Goal: Transaction & Acquisition: Purchase product/service

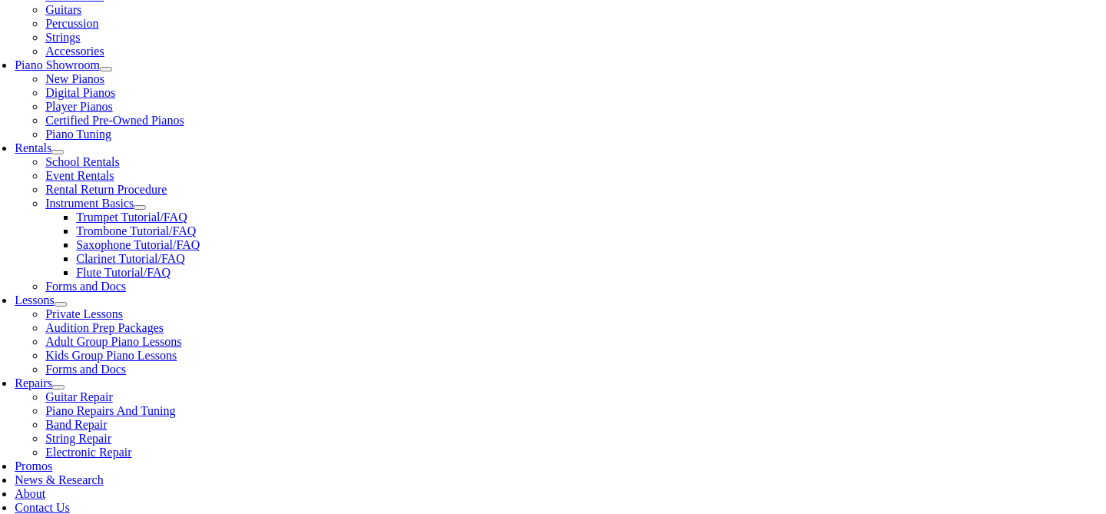
scroll to position [417, 0]
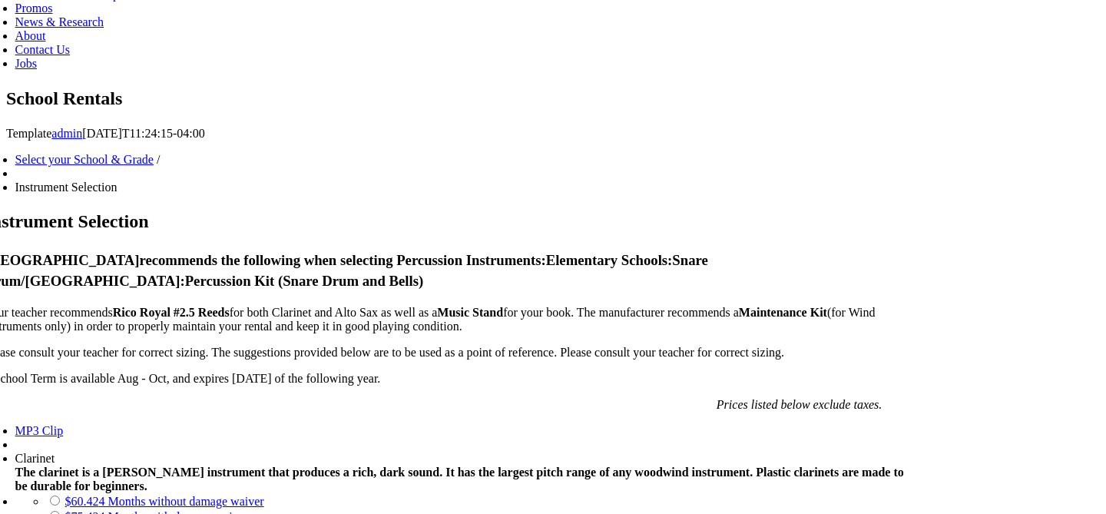
scroll to position [893, 0]
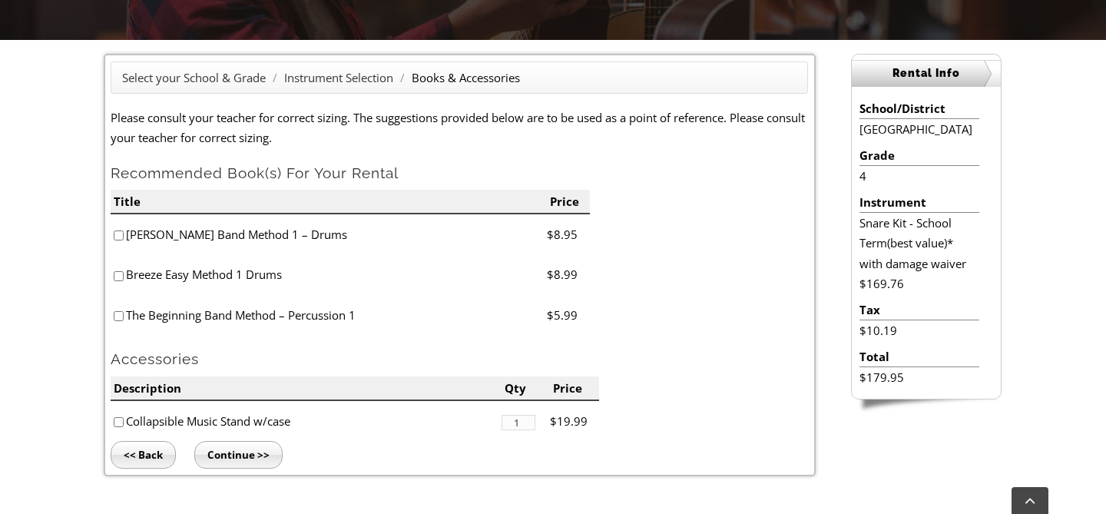
scroll to position [378, 0]
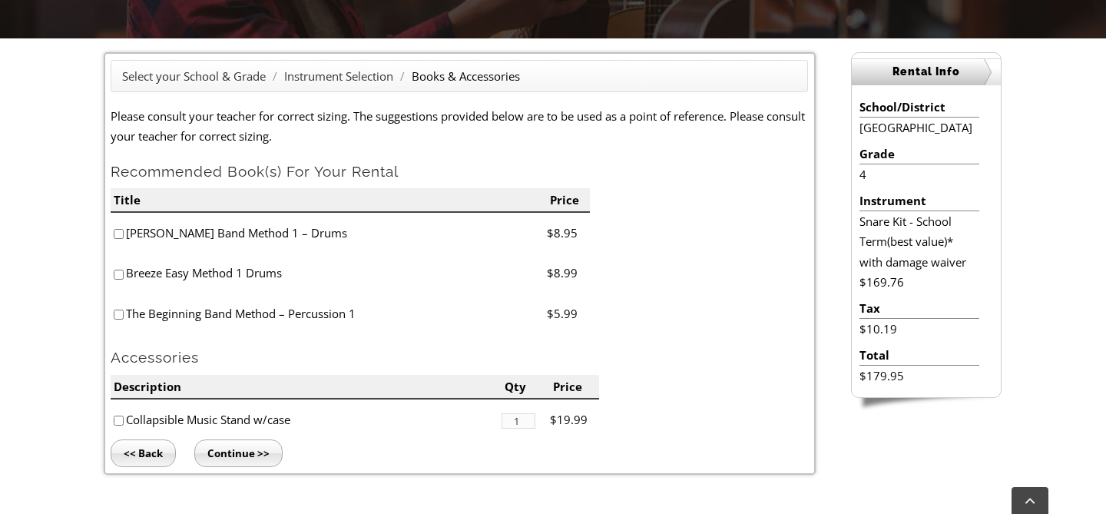
click at [120, 230] on input"] "checkbox" at bounding box center [119, 234] width 10 height 10
checkbox input"] "true"
click at [119, 276] on input"] "checkbox" at bounding box center [119, 275] width 10 height 10
checkbox input"] "true"
click at [119, 314] on input"] "checkbox" at bounding box center [119, 315] width 10 height 10
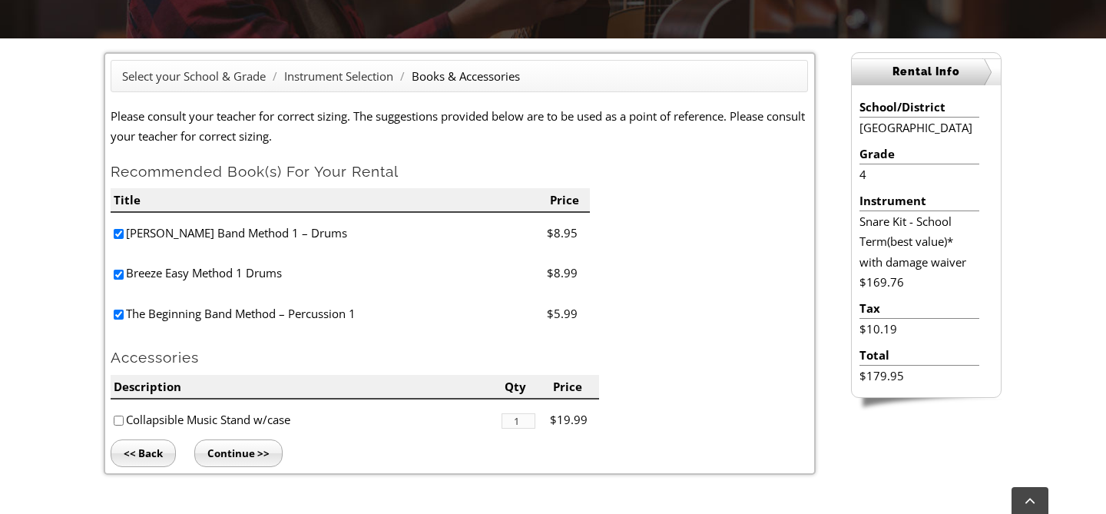
click at [119, 313] on input"] "checkbox" at bounding box center [119, 315] width 10 height 10
checkbox input"] "false"
click at [118, 424] on input"] "checkbox" at bounding box center [119, 421] width 10 height 10
checkbox input"] "true"
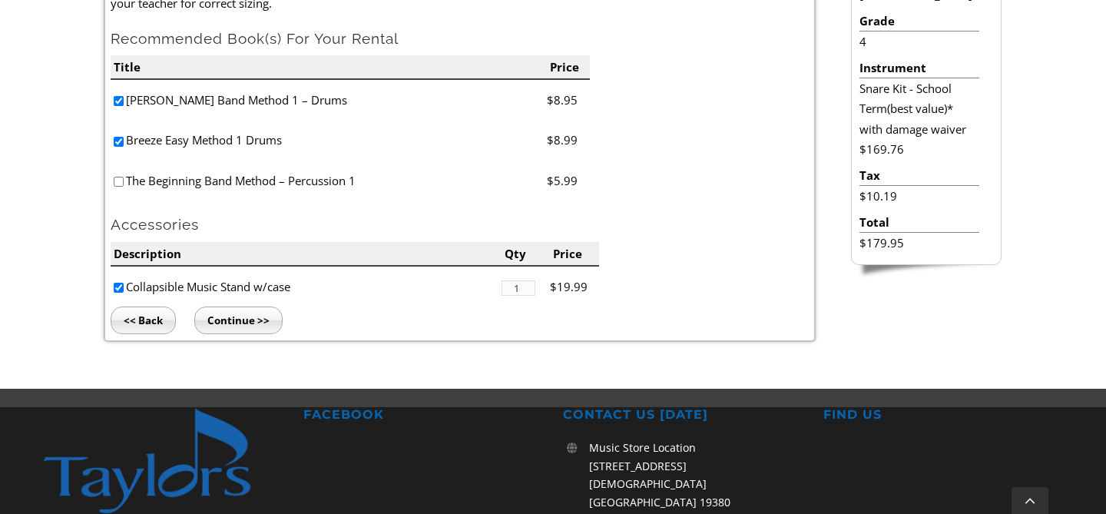
scroll to position [514, 0]
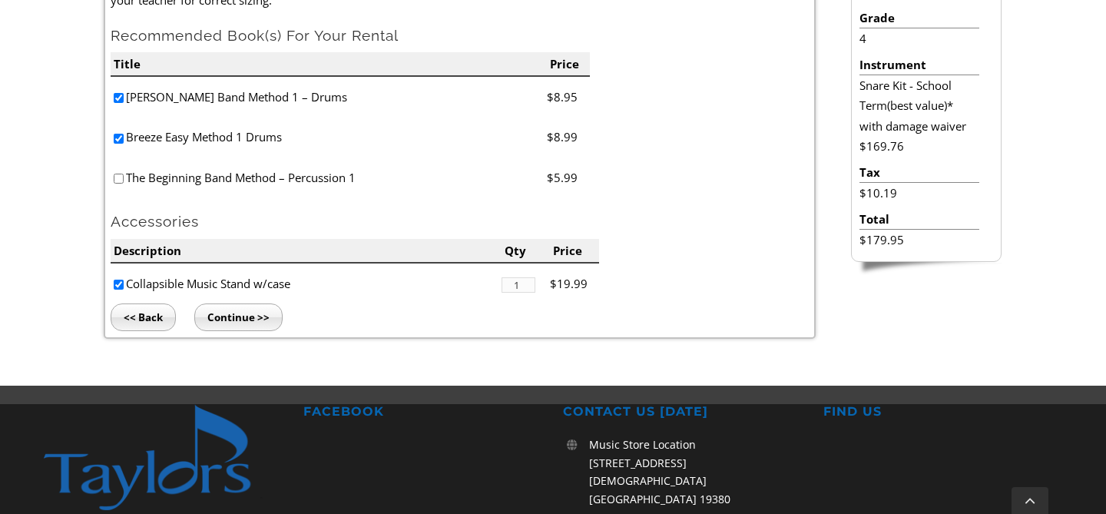
click at [242, 322] on input "Continue >>" at bounding box center [238, 317] width 88 height 28
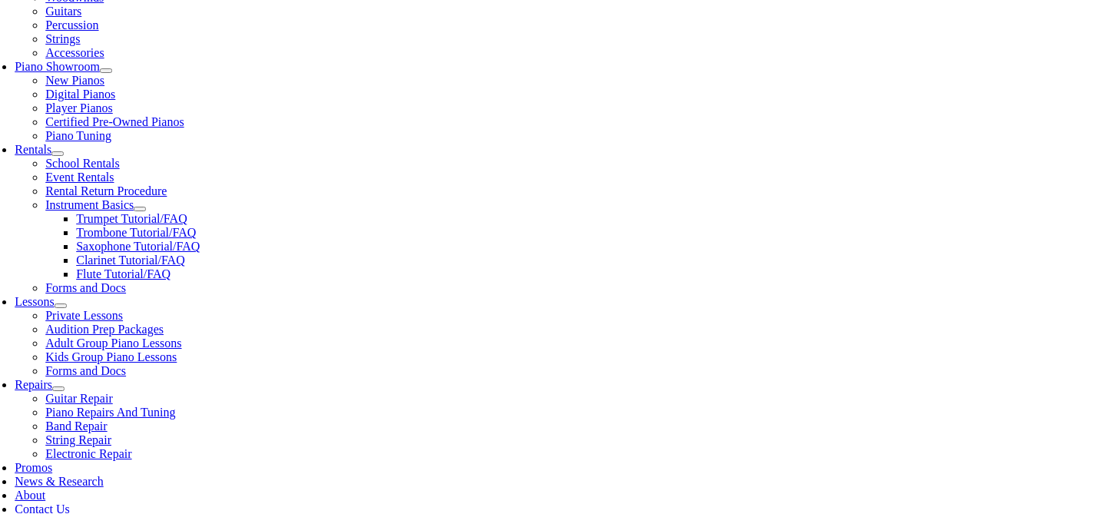
scroll to position [416, 0]
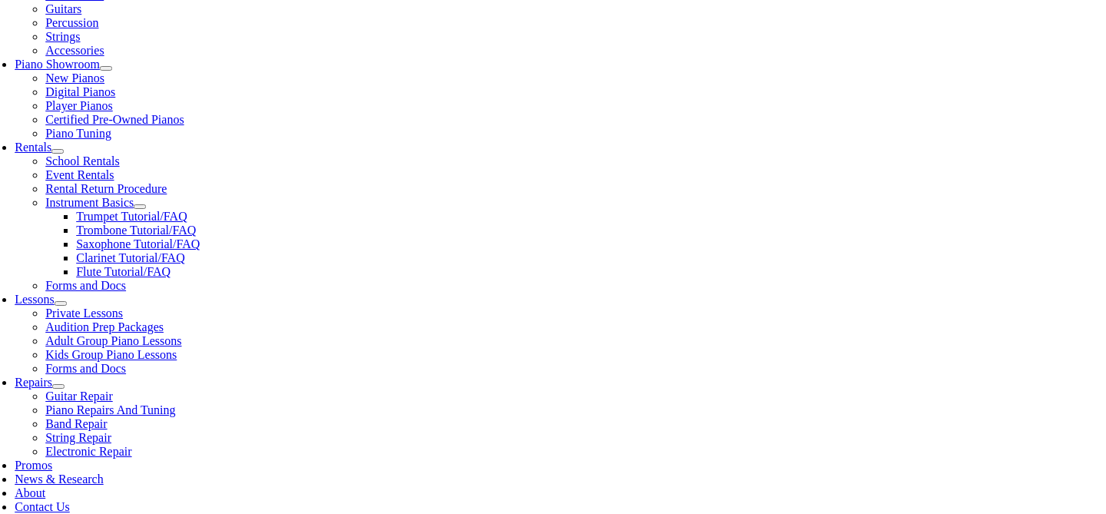
type input "1"
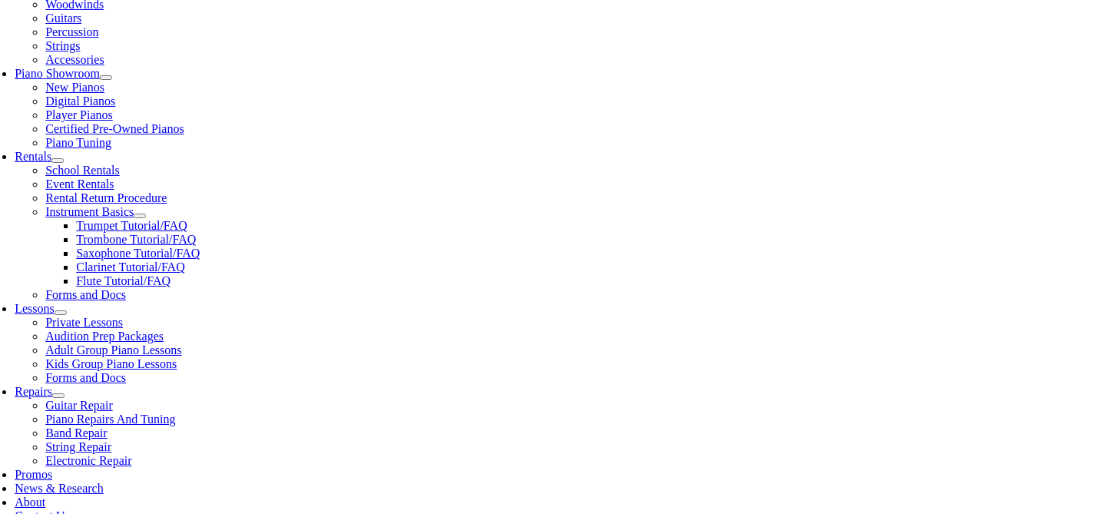
scroll to position [393, 0]
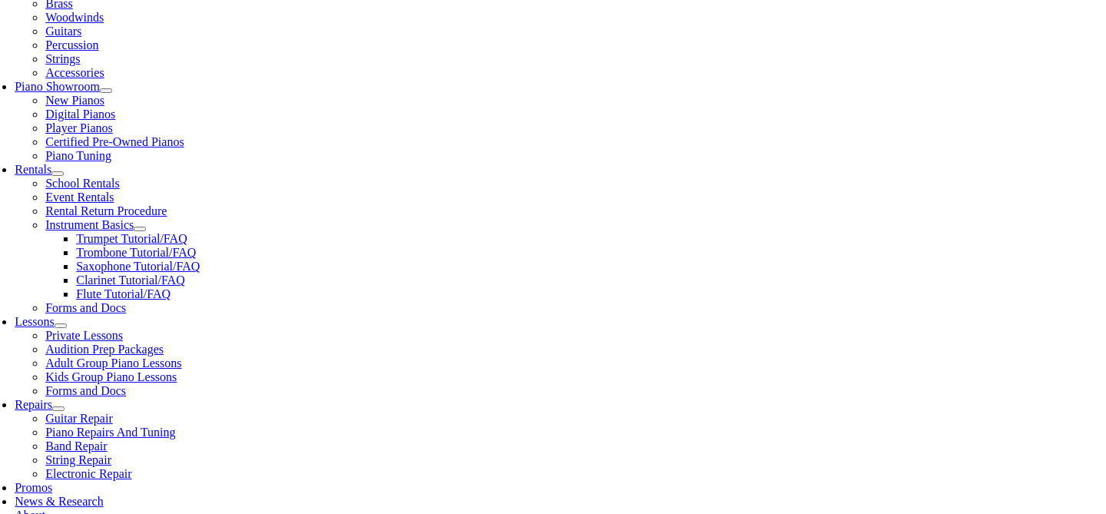
type input "Brian"
type input "Kors"
type input "2159489350"
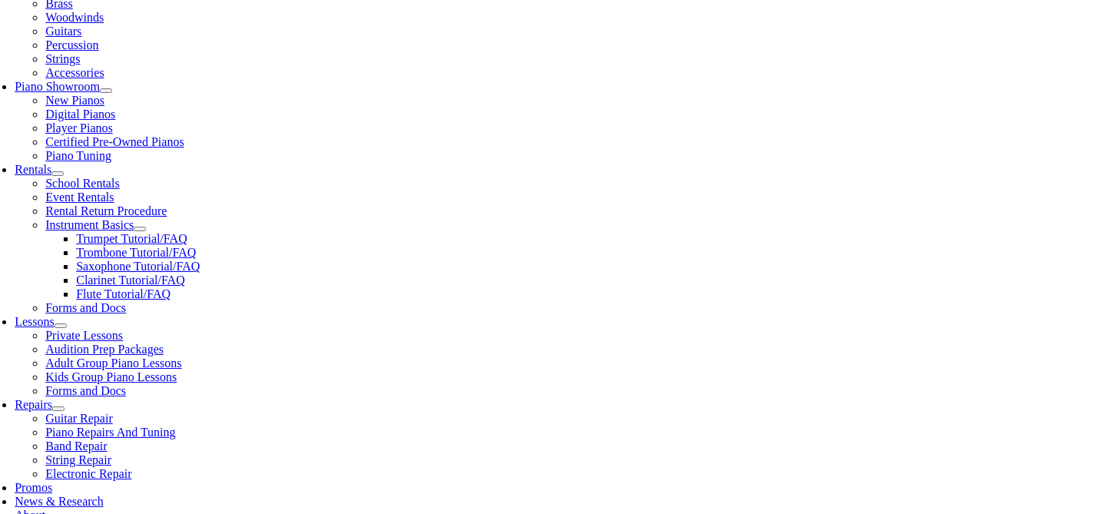
type input "Owen"
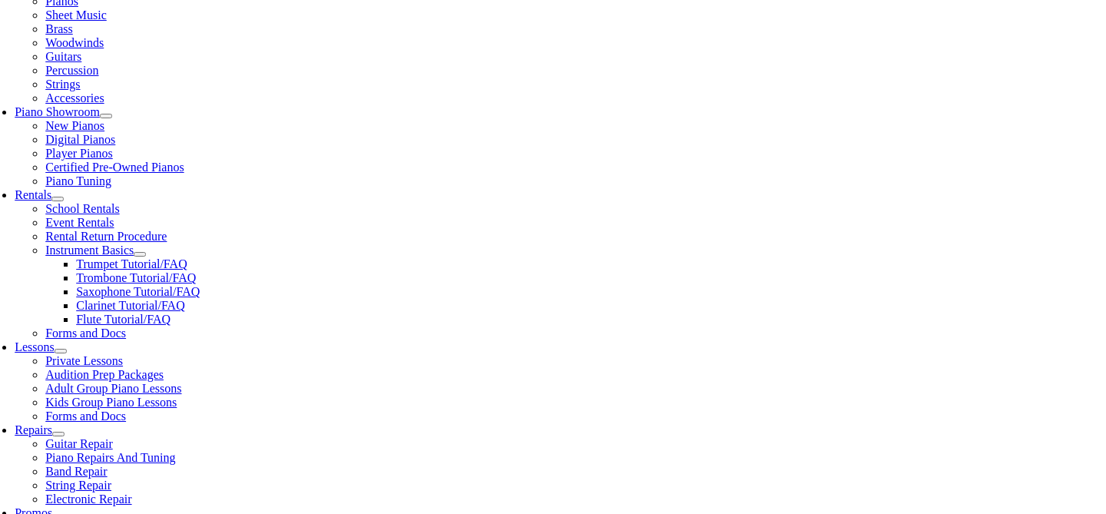
scroll to position [369, 0]
type input "AIM Academy"
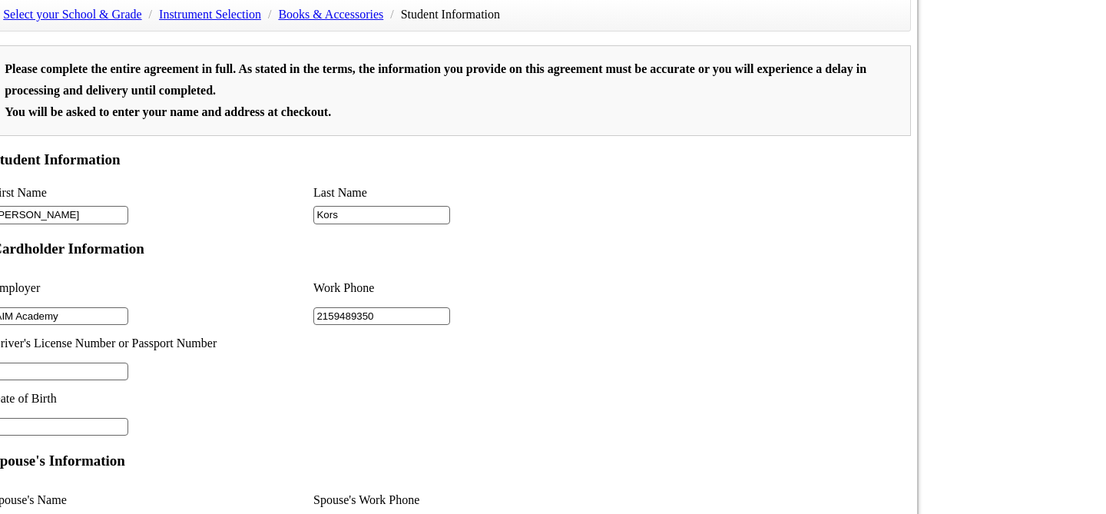
scroll to position [901, 0]
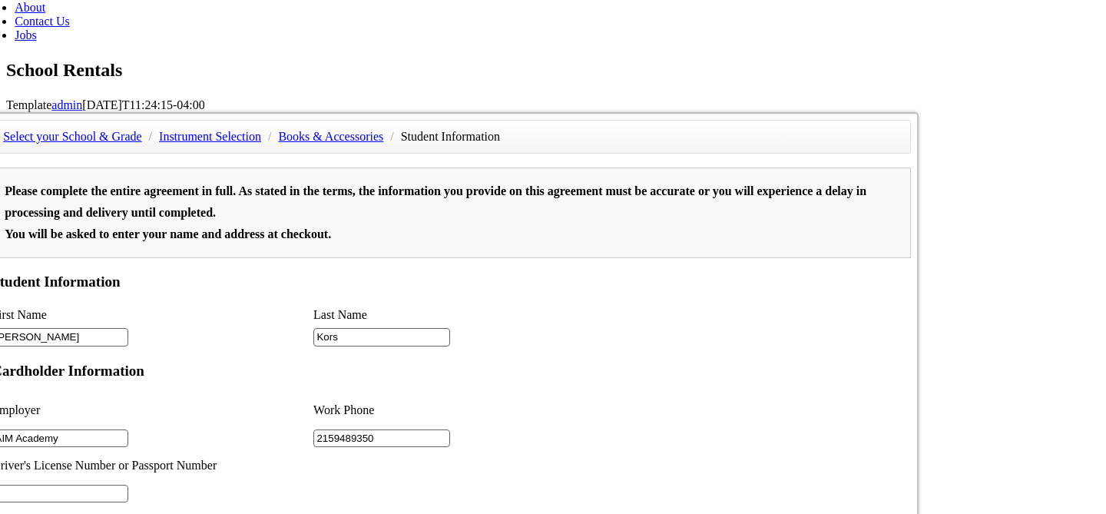
type input "1"
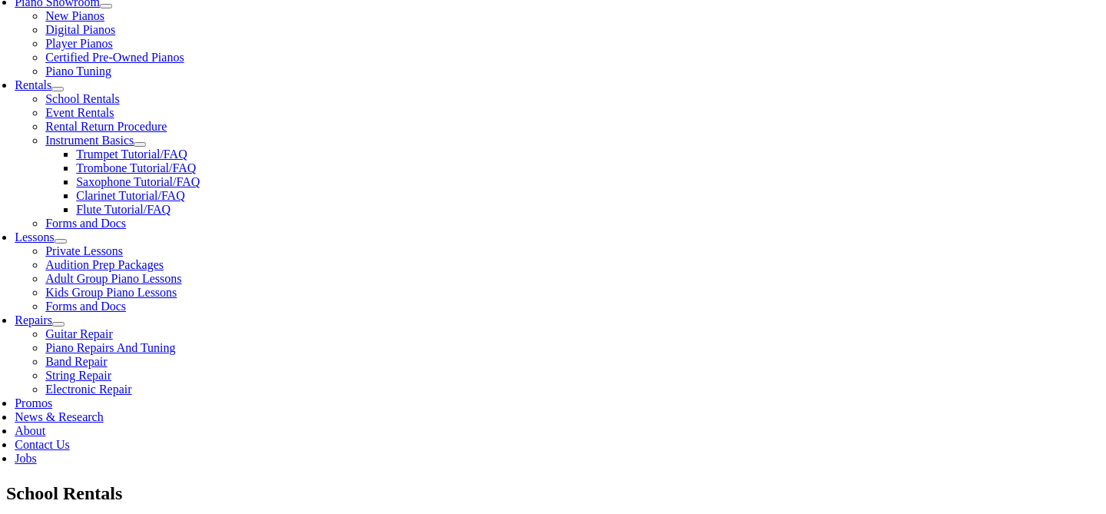
scroll to position [452, 0]
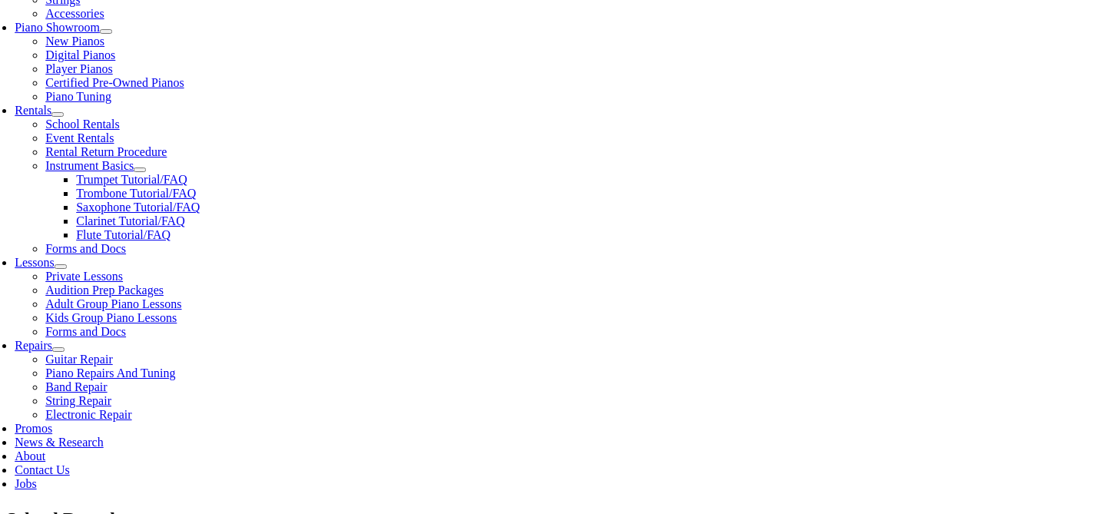
type input "26239465"
type input "02/13/1981"
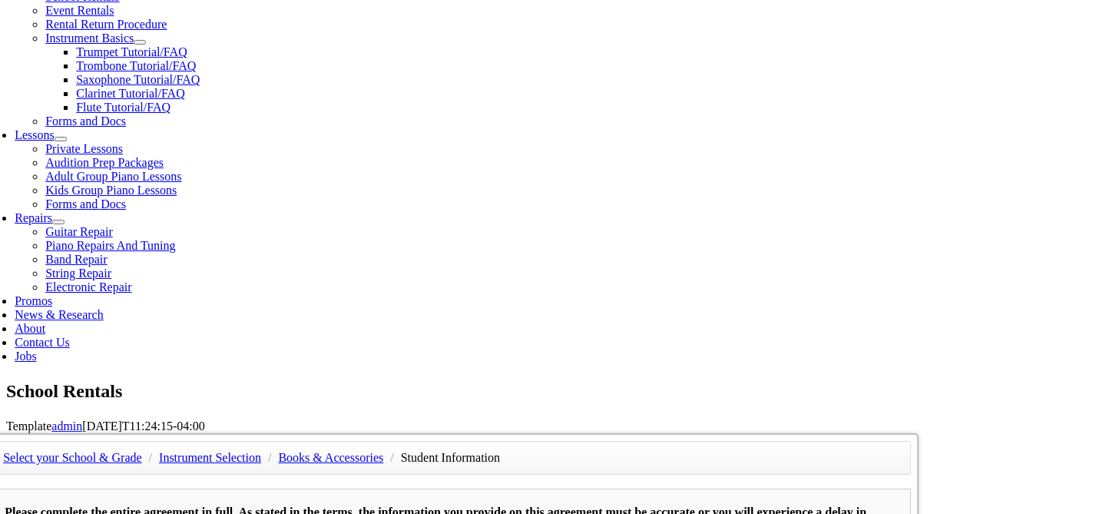
scroll to position [592, 0]
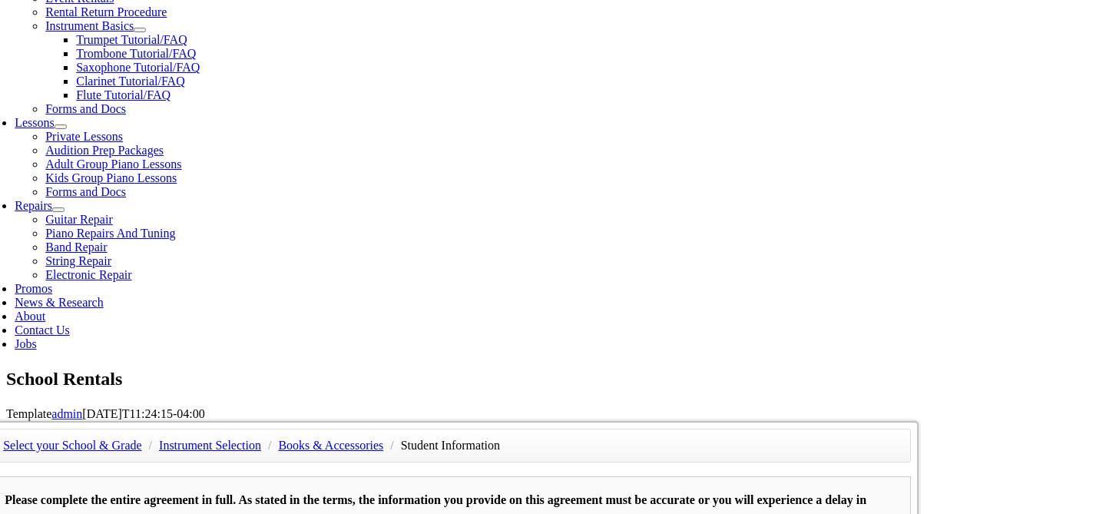
type input "Sarah McCarthy"
type input "215-630-7060"
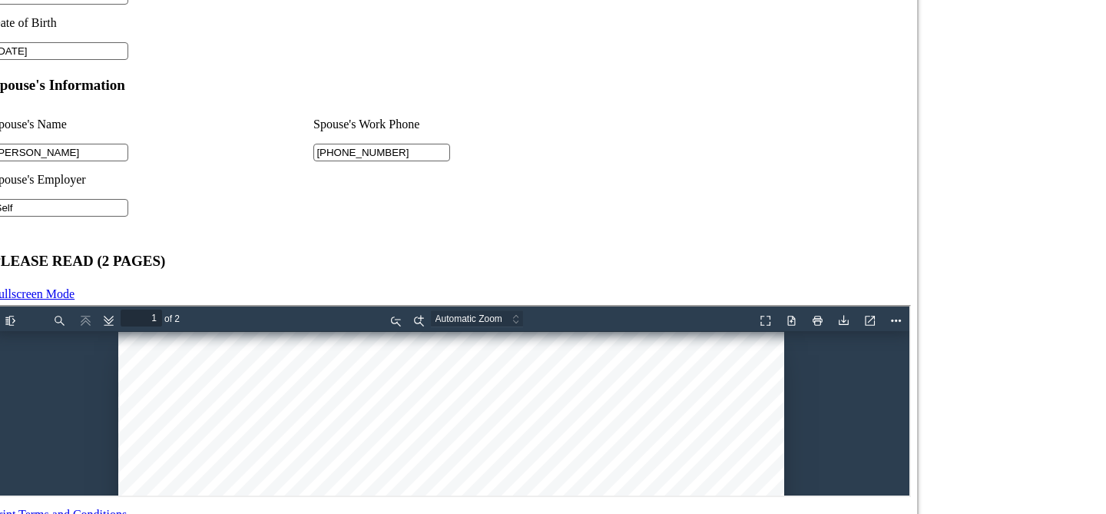
scroll to position [942, 0]
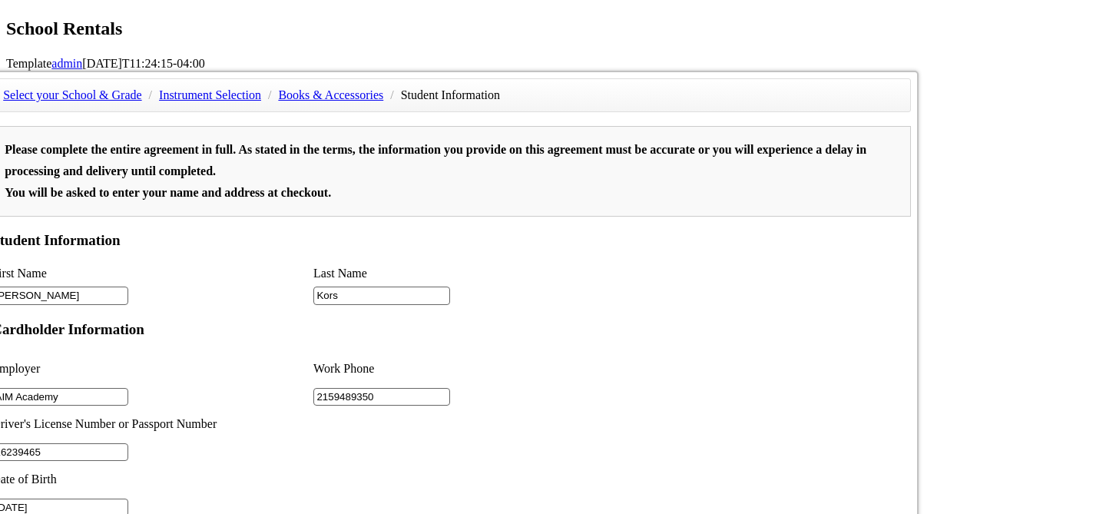
type input "Self"
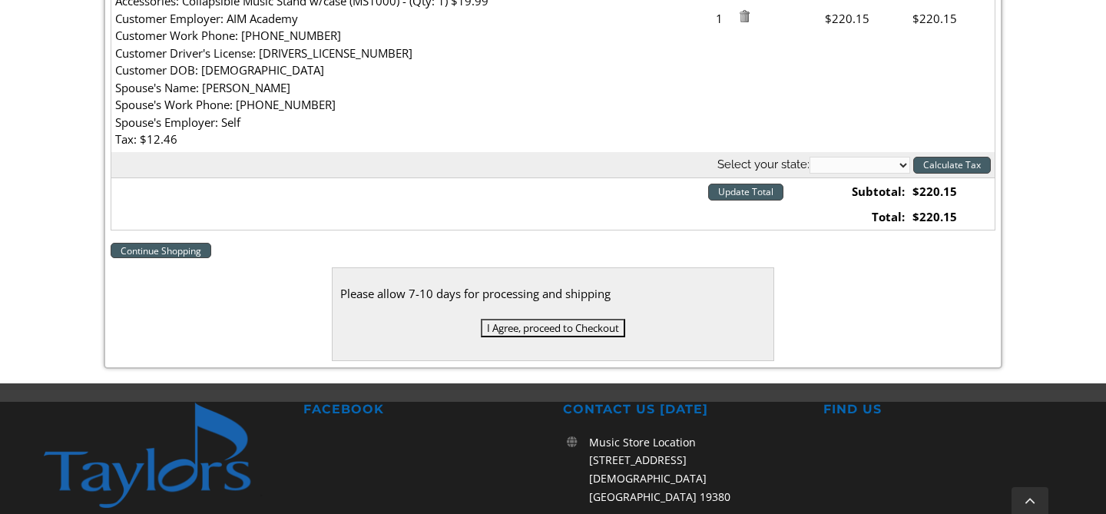
scroll to position [650, 0]
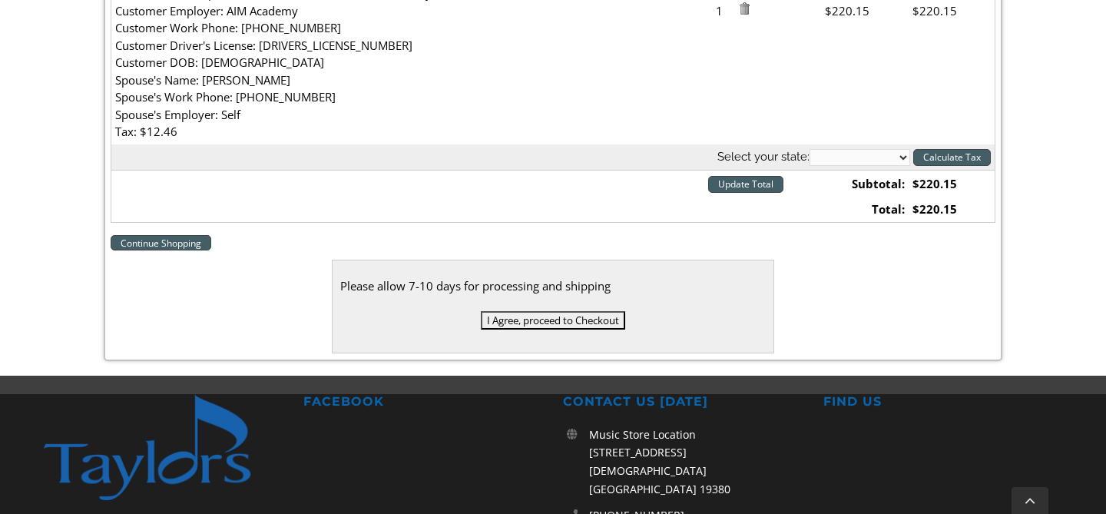
click at [527, 326] on input "I Agree, proceed to Checkout" at bounding box center [553, 320] width 144 height 18
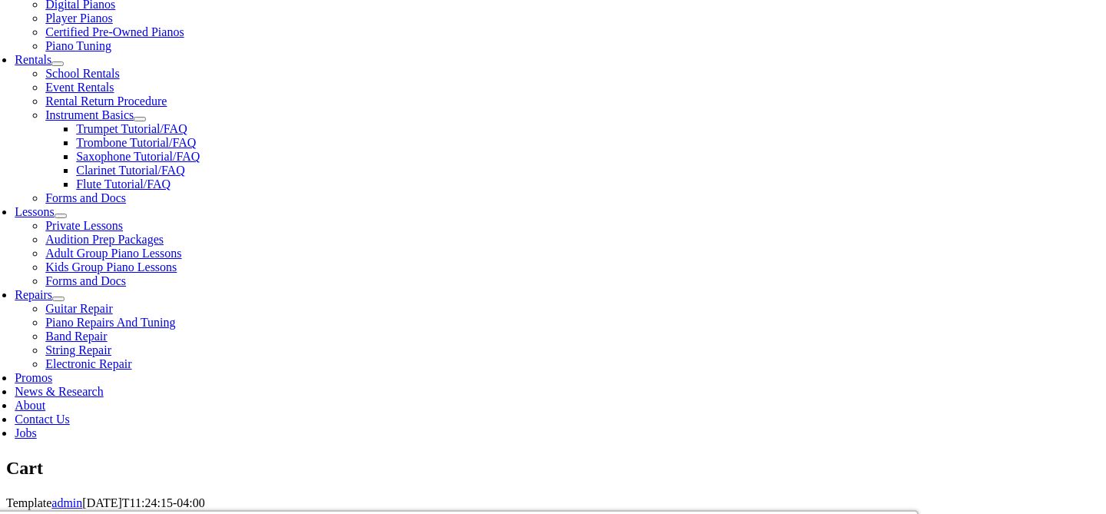
scroll to position [532, 0]
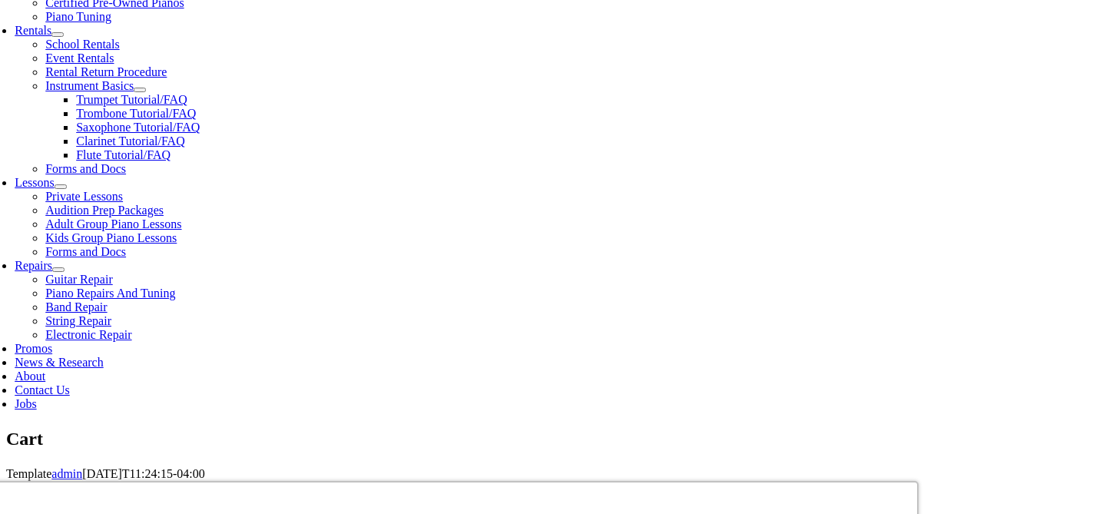
select select "PA"
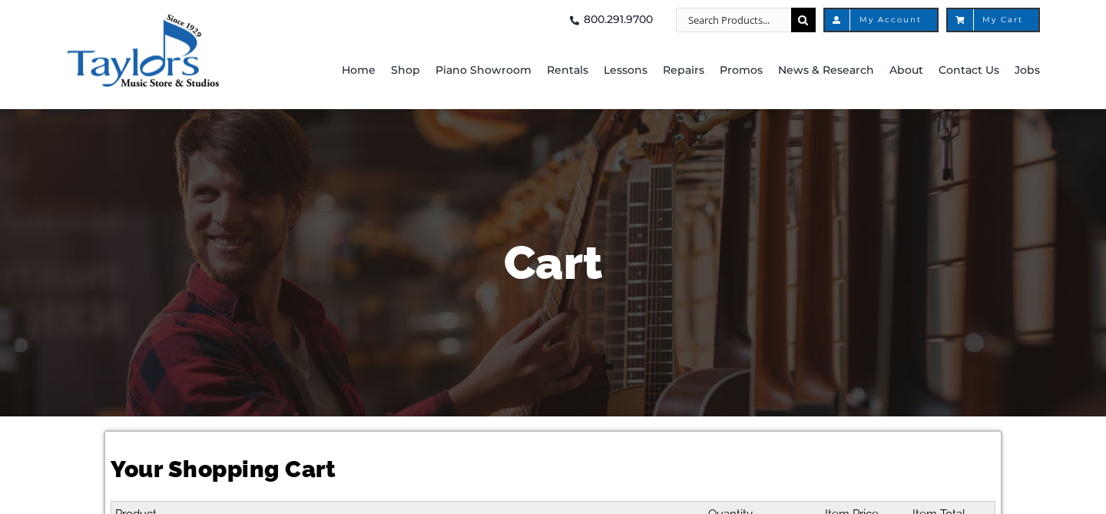
select select "PA"
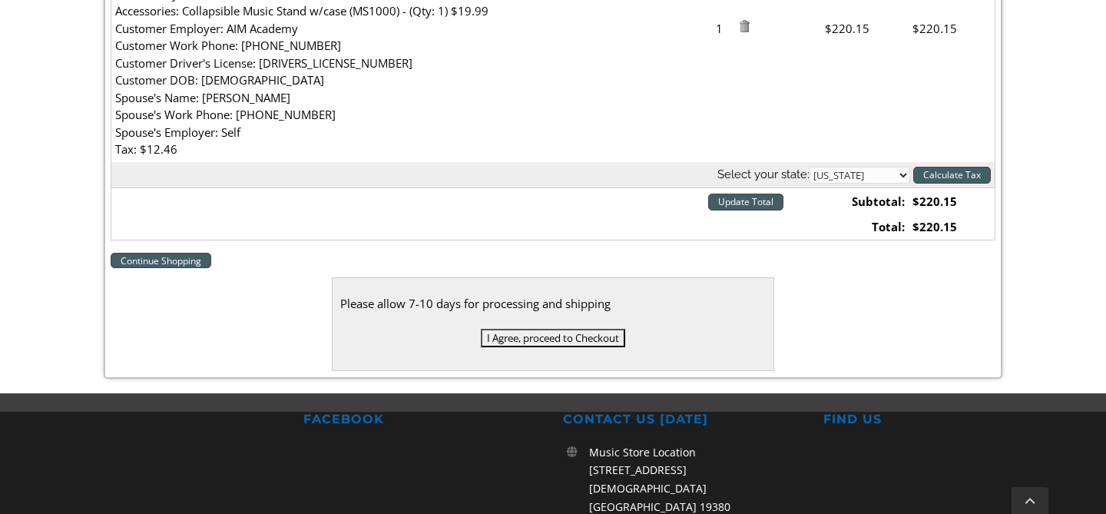
scroll to position [629, 0]
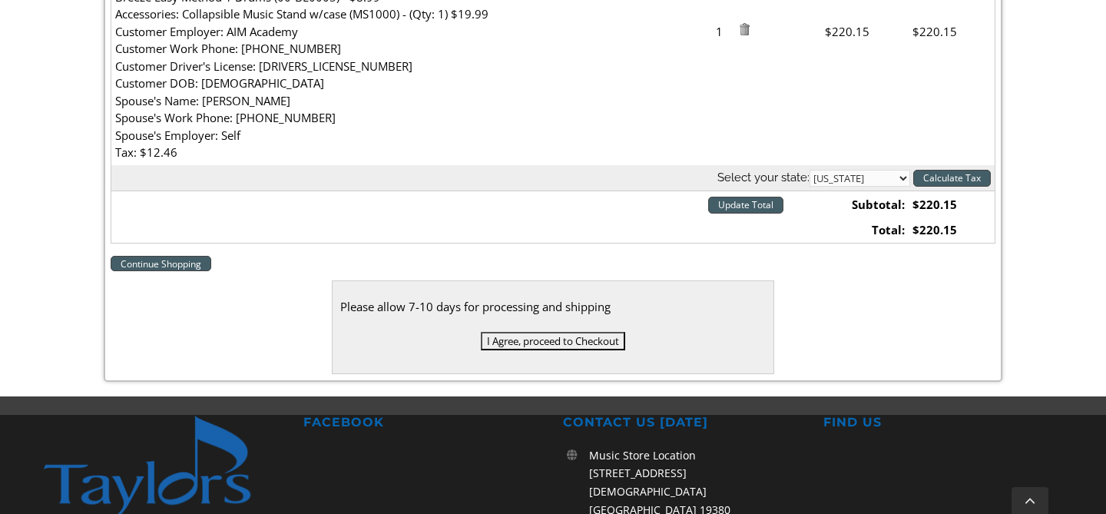
click at [935, 175] on input "Calculate Tax" at bounding box center [952, 178] width 78 height 17
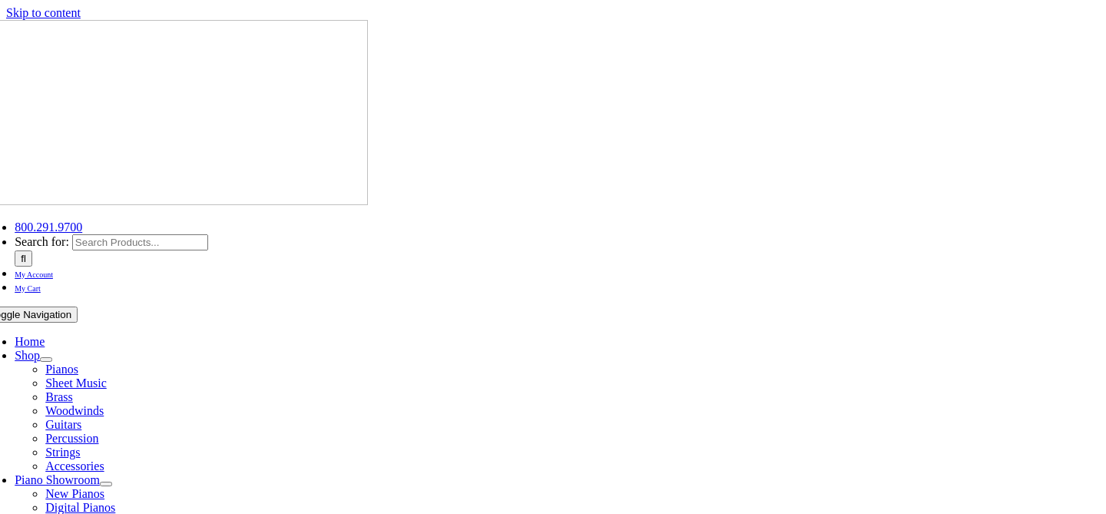
select select "PA"
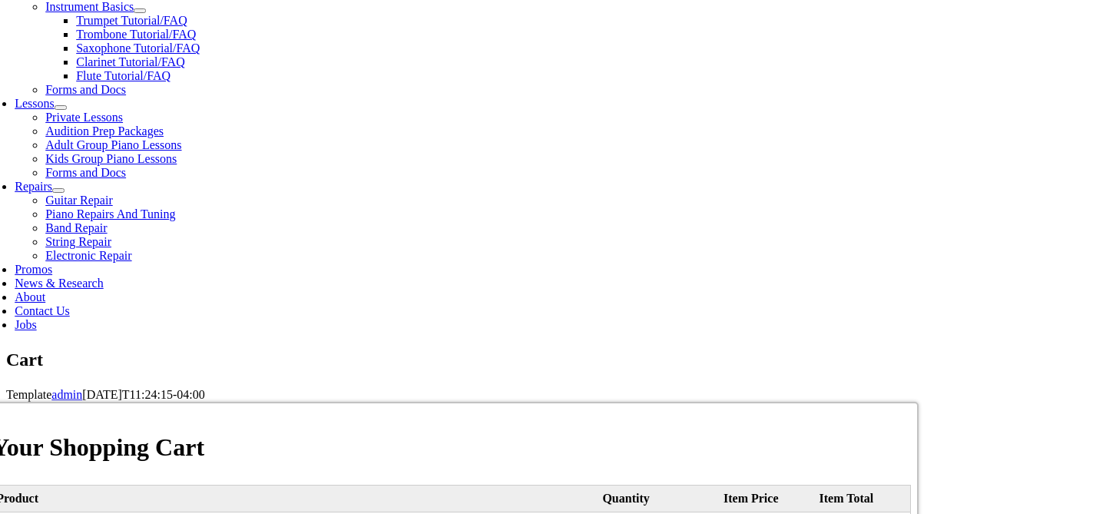
scroll to position [574, 0]
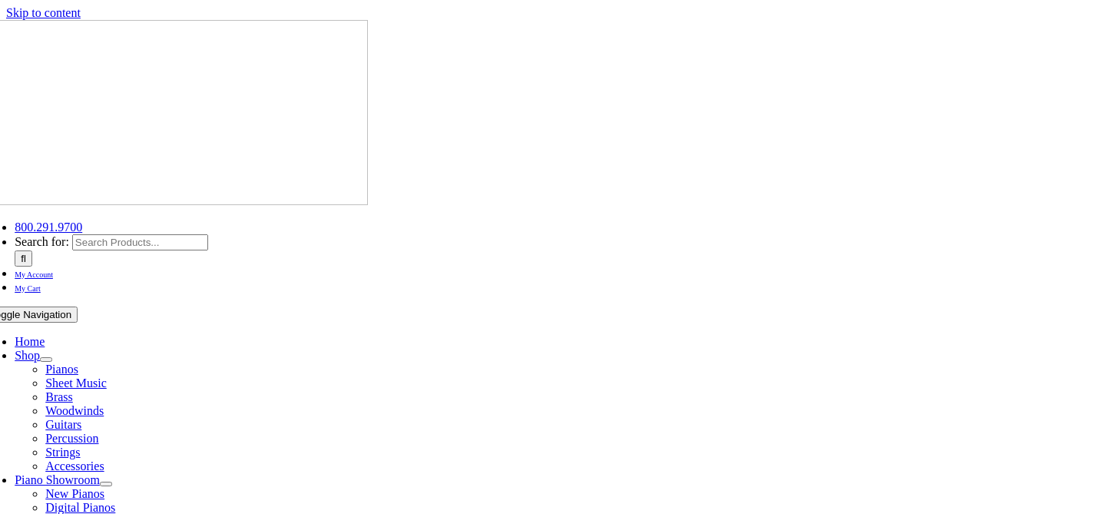
select select "PA"
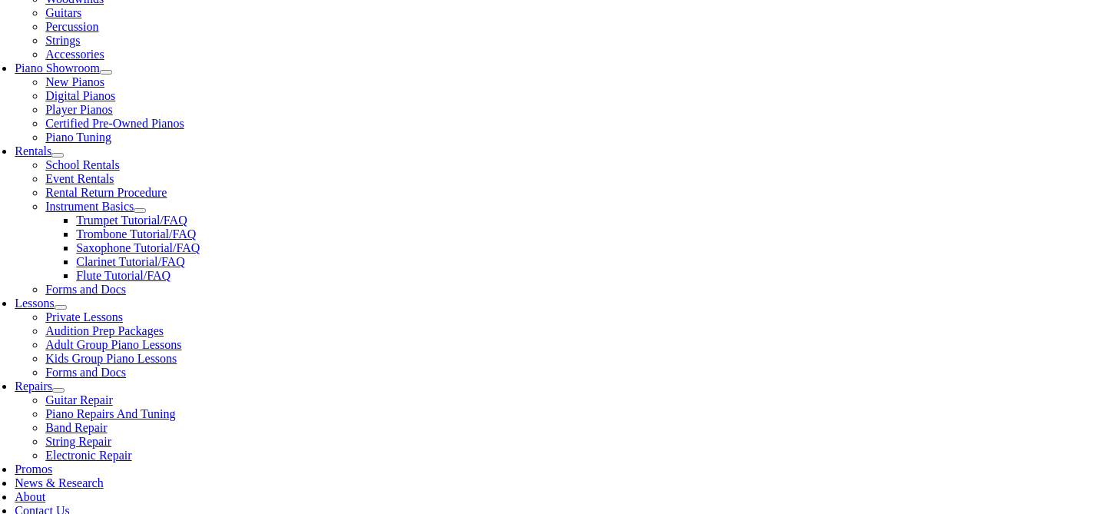
scroll to position [706, 0]
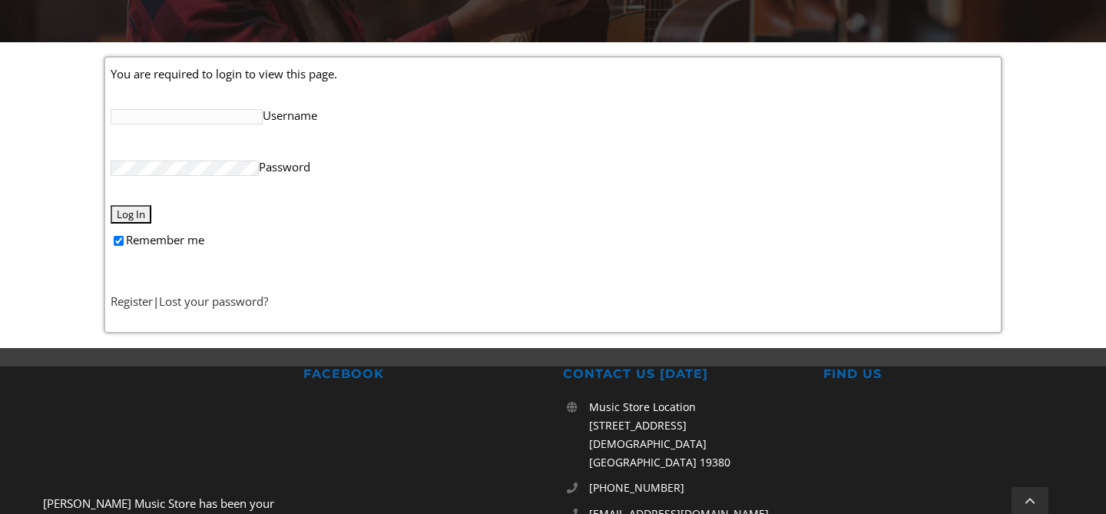
scroll to position [377, 0]
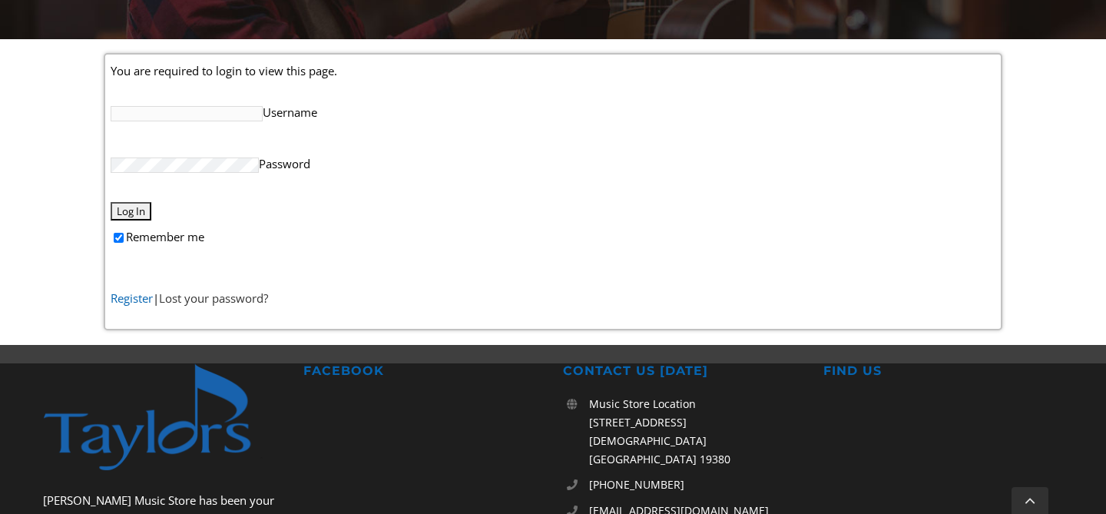
click at [140, 295] on link "Register" at bounding box center [132, 297] width 42 height 15
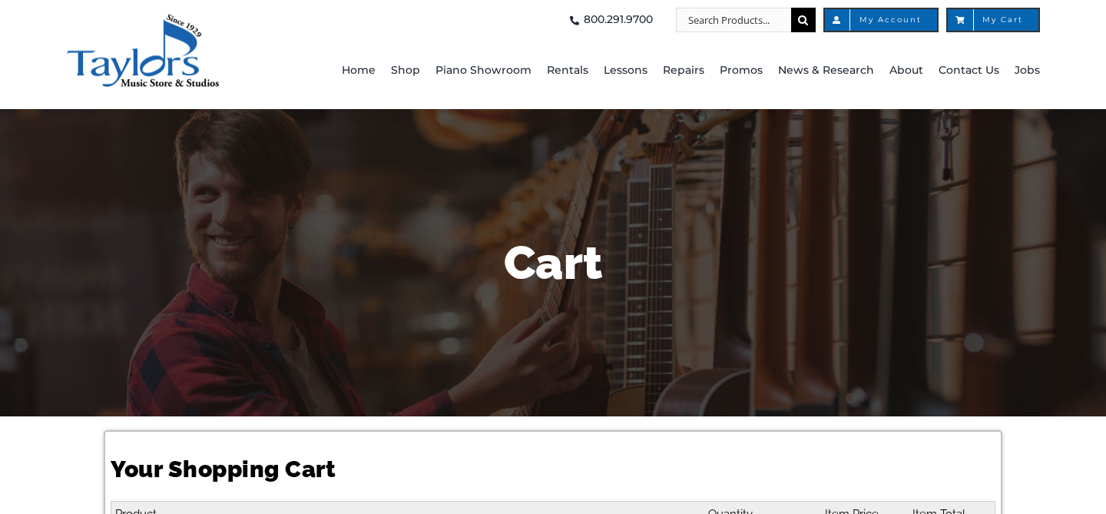
select select "PA"
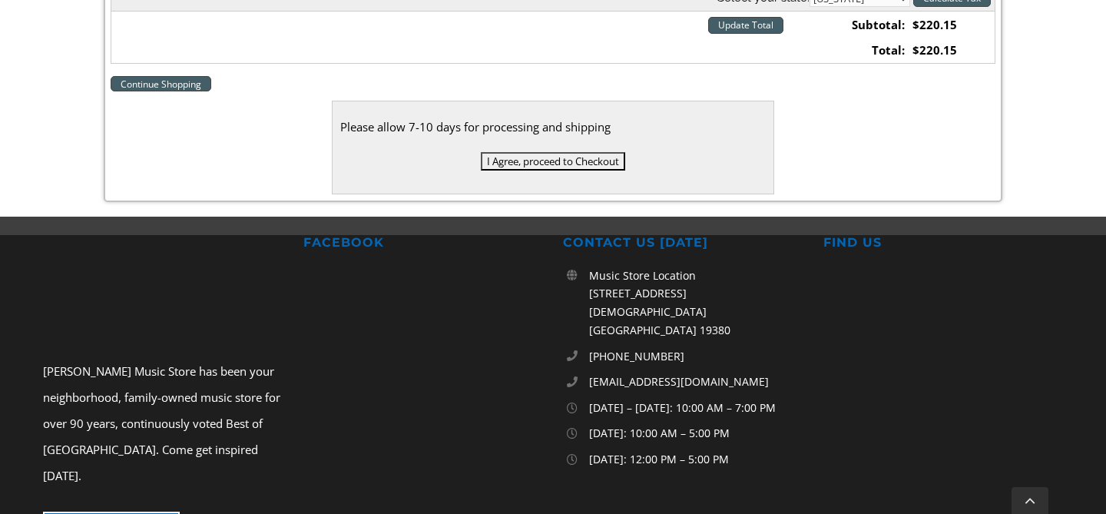
scroll to position [788, 0]
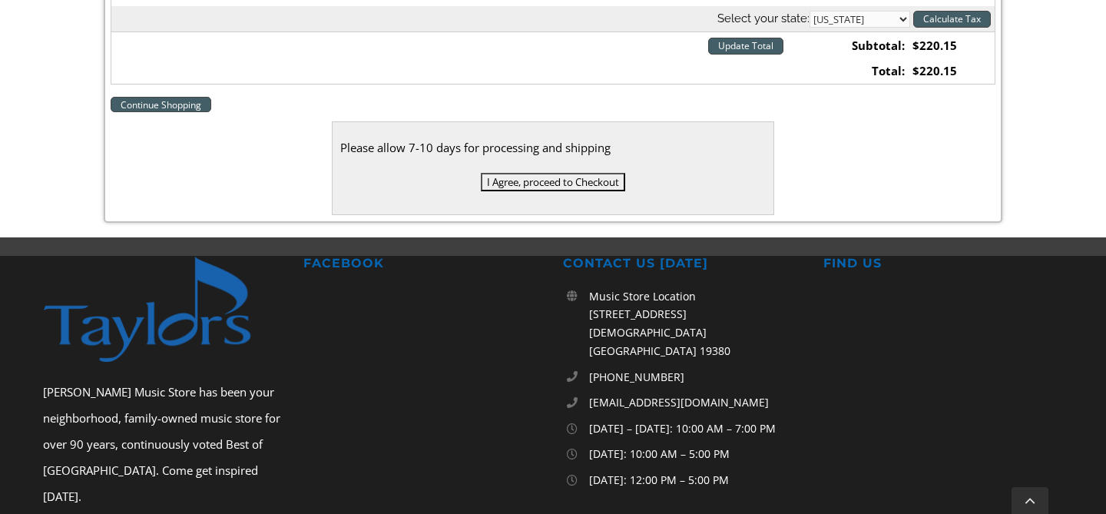
click at [517, 187] on input "I Agree, proceed to Checkout" at bounding box center [553, 182] width 144 height 18
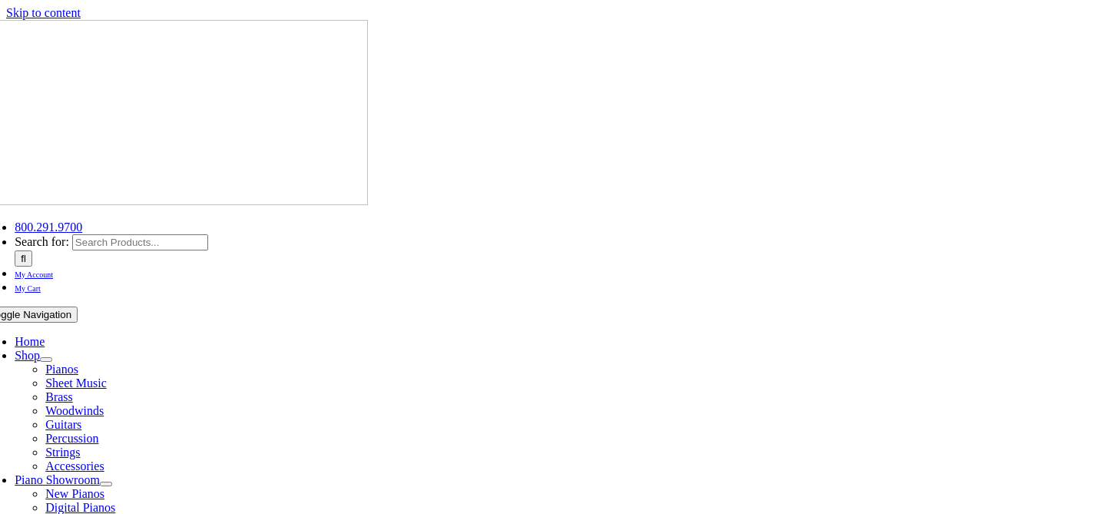
select select
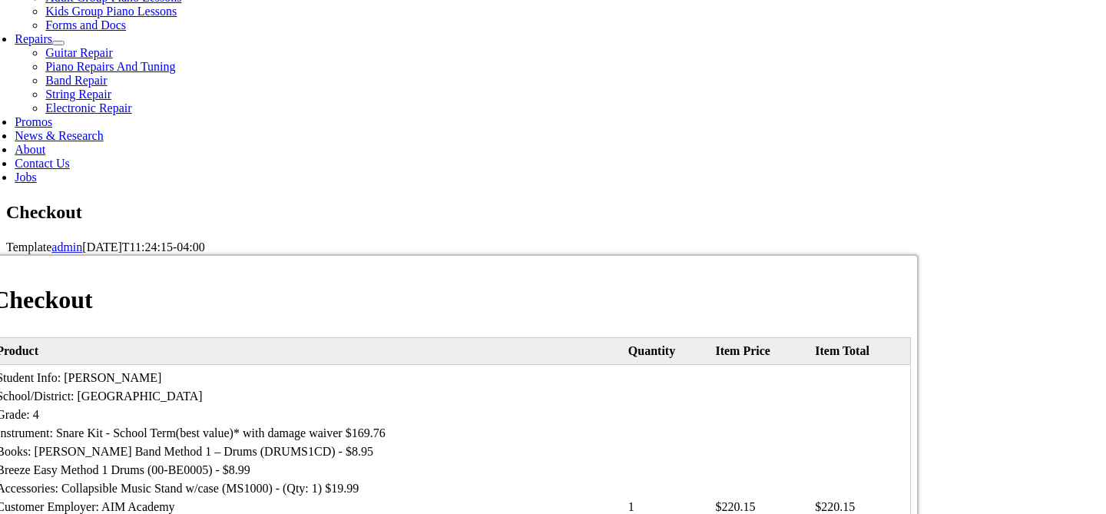
scroll to position [767, 0]
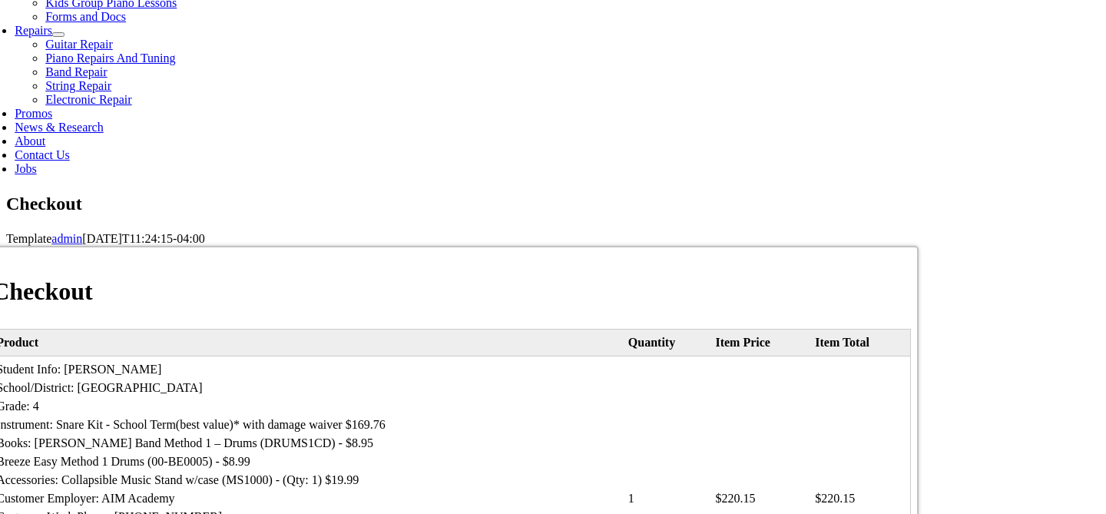
type input "[PERSON_NAME]"
type input "Kors"
type input "[STREET_ADDRESS]"
type input "Conshohocken"
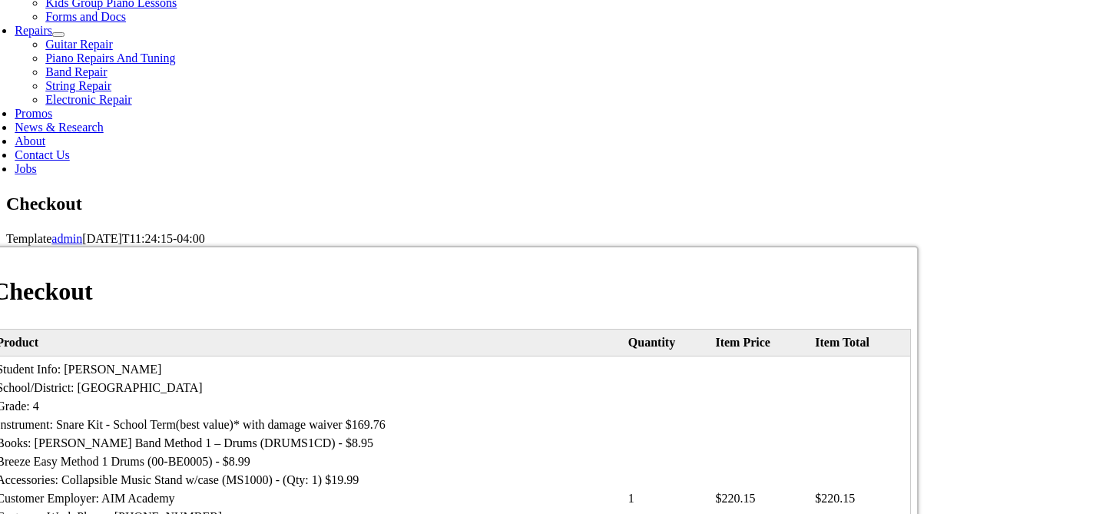
select select "PA"
type input "19428"
type input "2159489350"
type input "[EMAIL_ADDRESS][DOMAIN_NAME]"
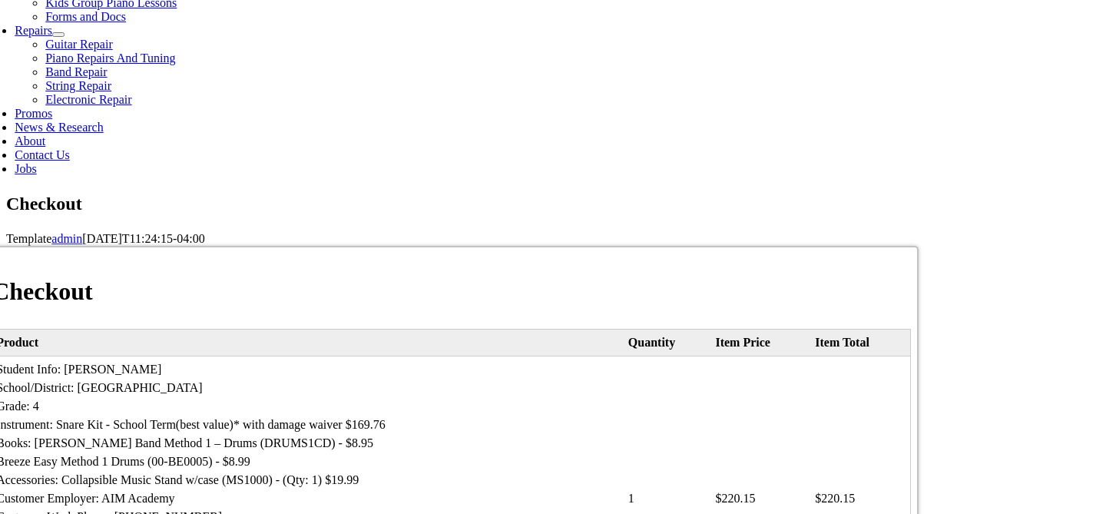
type input "[STREET_ADDRESS]"
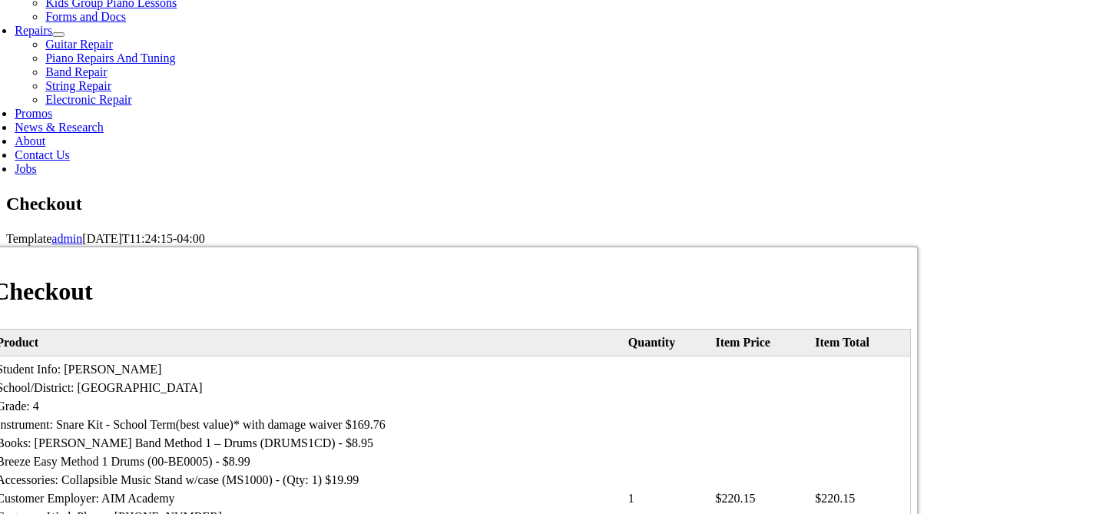
type input "Media"
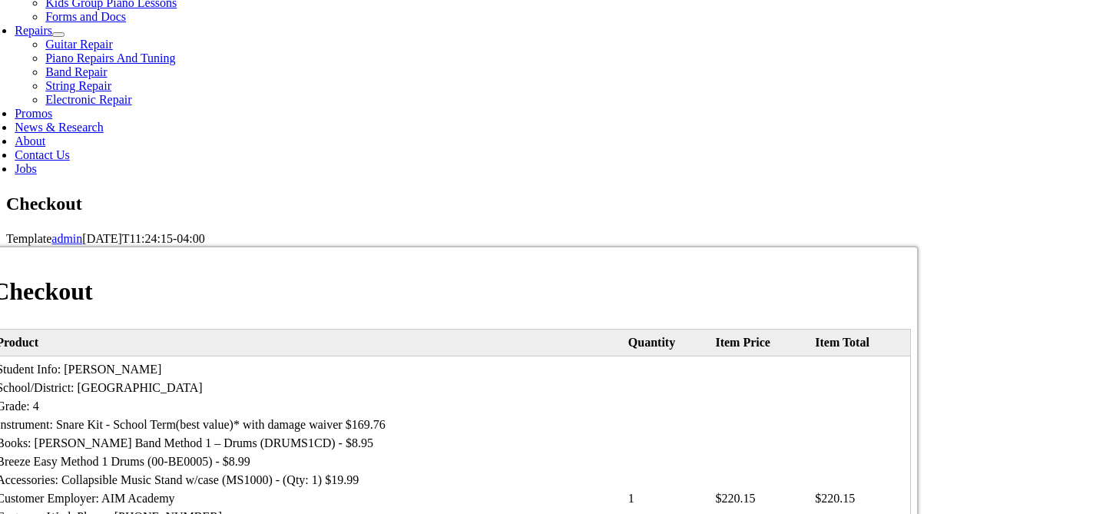
type input "19063"
select select "visa"
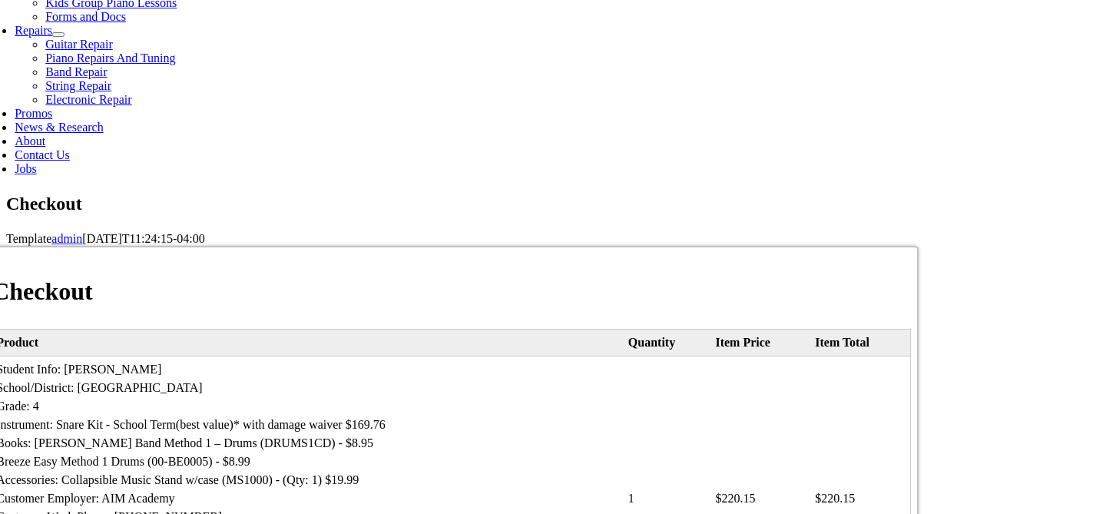
type input "[CREDIT_CARD_NUMBER]"
select select "03"
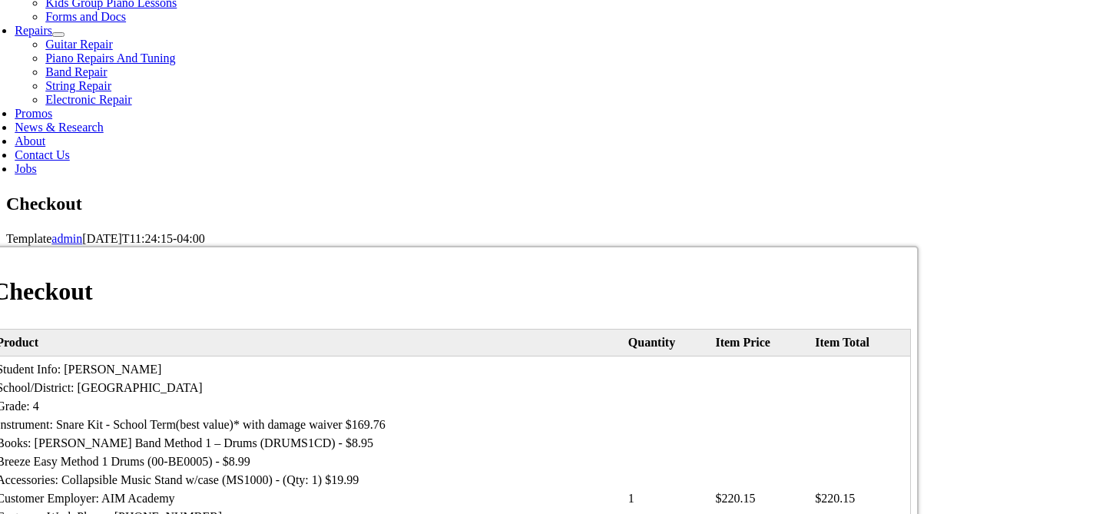
select select "2028"
type input "056"
type input "2154353931"
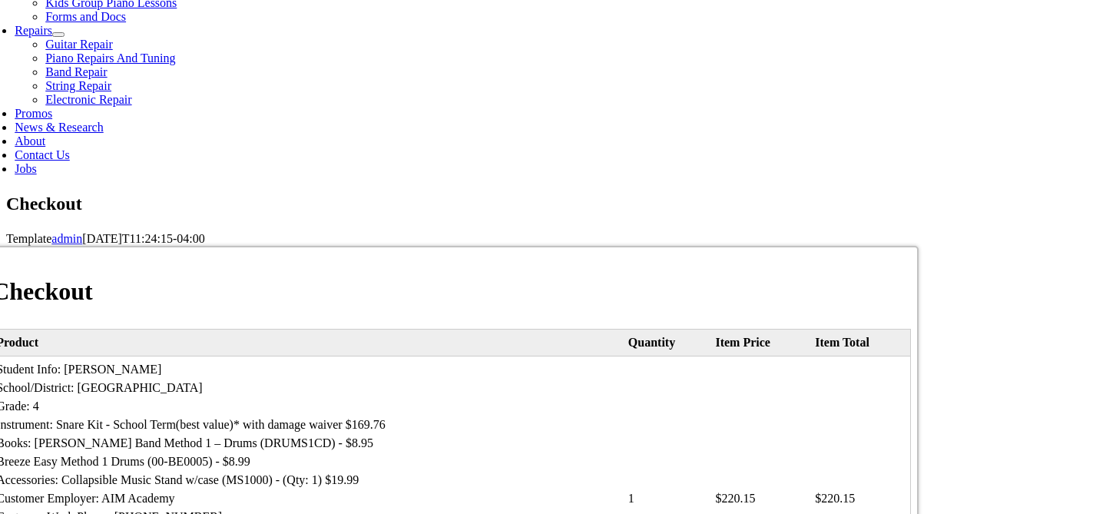
type input "[EMAIL_ADDRESS][DOMAIN_NAME]"
